Goal: Task Accomplishment & Management: Manage account settings

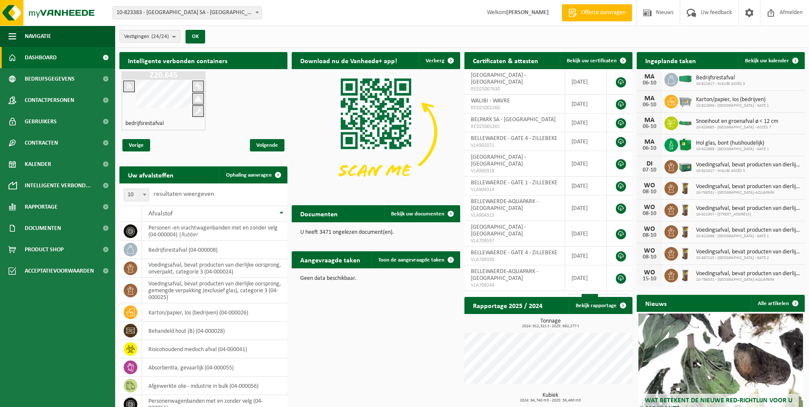
click at [180, 11] on span "10-823383 - [GEOGRAPHIC_DATA] SA - [GEOGRAPHIC_DATA]" at bounding box center [187, 13] width 148 height 12
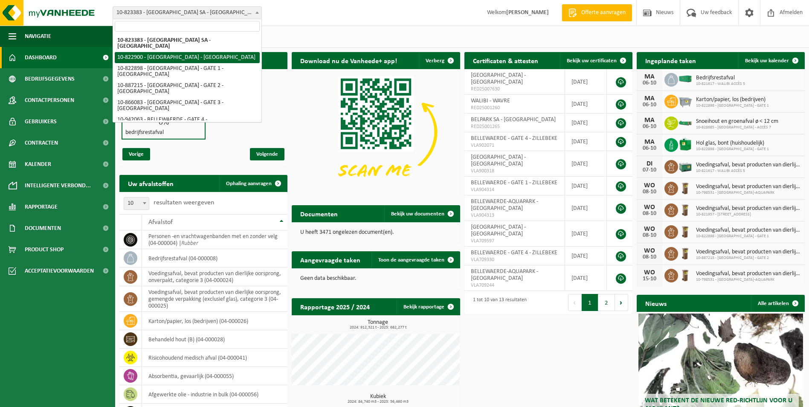
select select "40500"
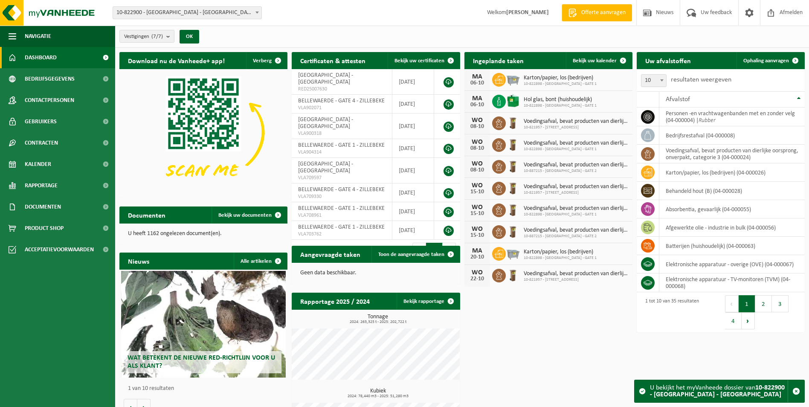
click at [493, 80] on span at bounding box center [499, 80] width 14 height 14
click at [503, 78] on span at bounding box center [499, 80] width 14 height 14
click at [780, 11] on span "Afmelden" at bounding box center [791, 12] width 27 height 25
